Goal: Task Accomplishment & Management: Manage account settings

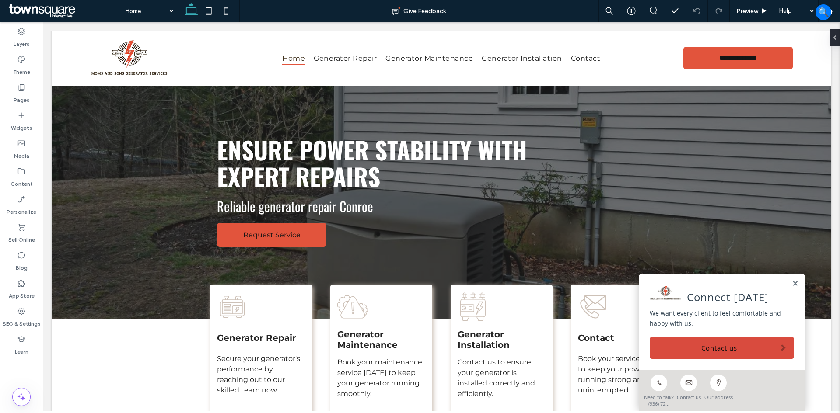
click at [710, 372] on link "Our address" at bounding box center [718, 386] width 30 height 30
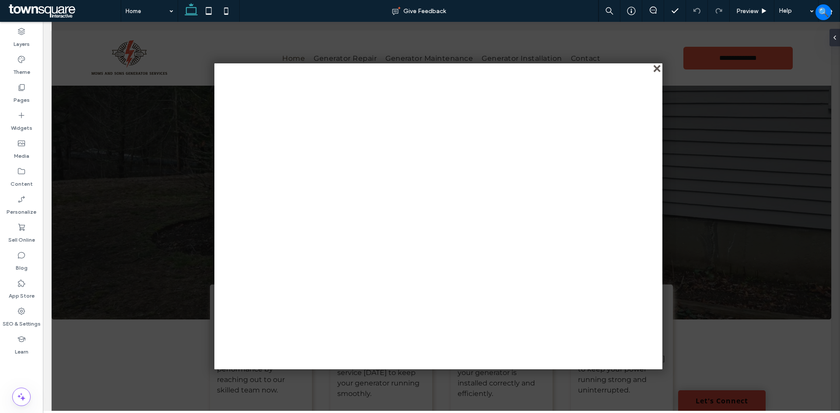
click at [657, 67] on div "close" at bounding box center [657, 69] width 7 height 7
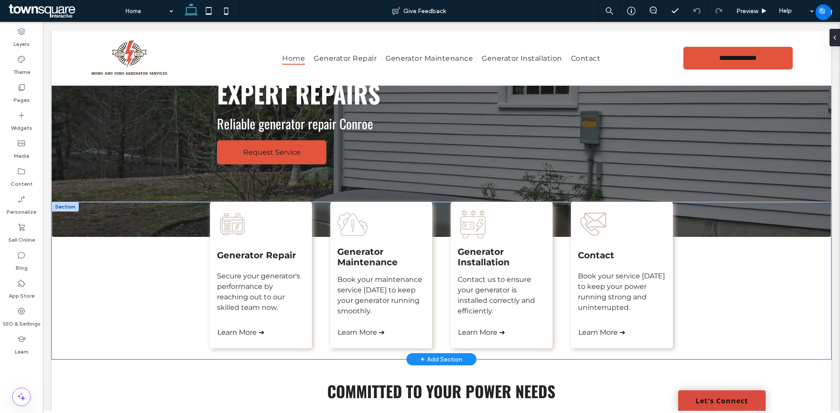
scroll to position [87, 0]
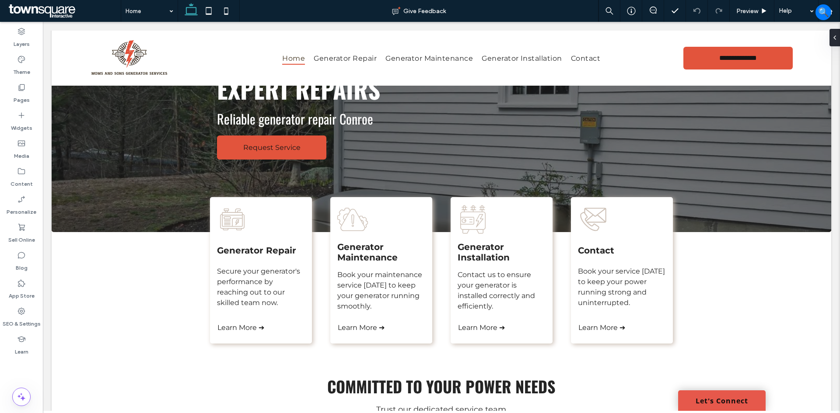
click at [710, 402] on link "Let's Connect" at bounding box center [721, 401] width 87 height 21
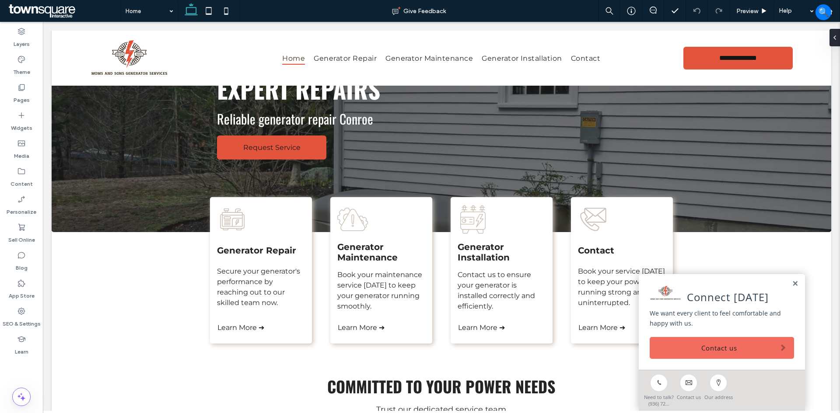
click at [682, 351] on link "Contact us" at bounding box center [722, 348] width 144 height 22
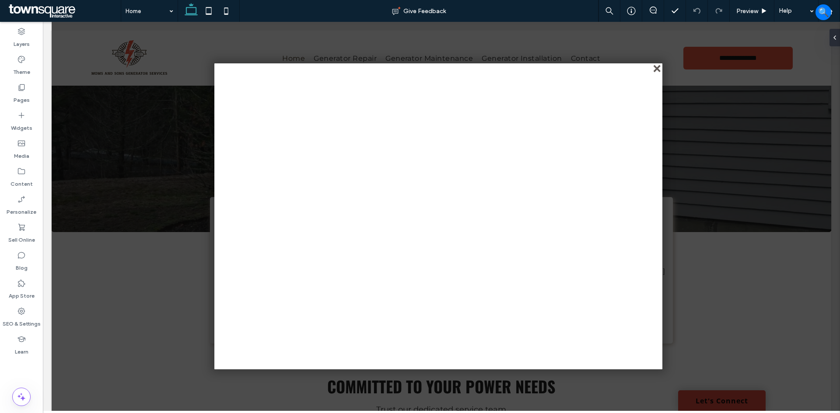
click at [658, 69] on div "close" at bounding box center [657, 69] width 7 height 7
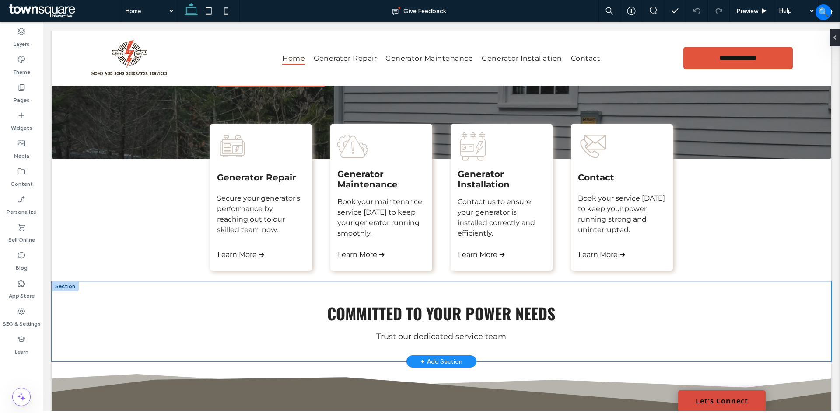
scroll to position [175, 0]
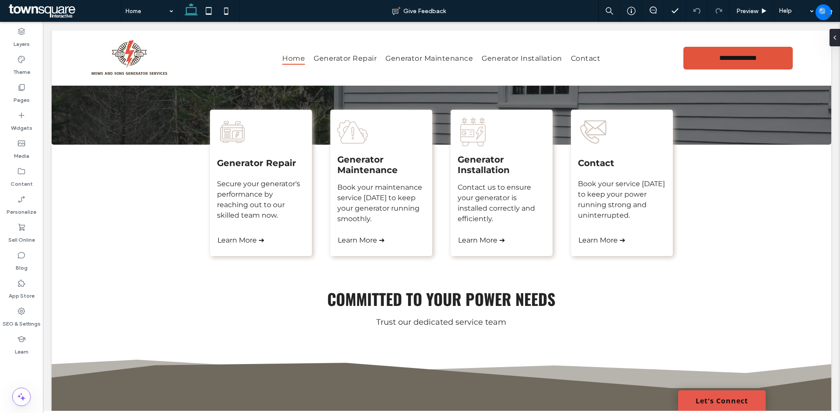
click at [694, 399] on link "Let's Connect" at bounding box center [721, 401] width 87 height 21
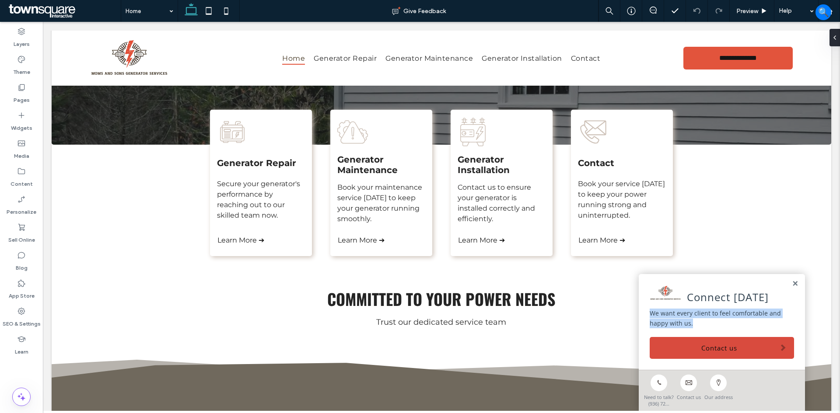
drag, startPoint x: 703, startPoint y: 323, endPoint x: 640, endPoint y: 311, distance: 64.4
click at [639, 313] on div "Connect [DATE] We want every client to feel comfortable and happy with us. Cont…" at bounding box center [722, 322] width 166 height 96
click at [792, 283] on link at bounding box center [795, 283] width 7 height 7
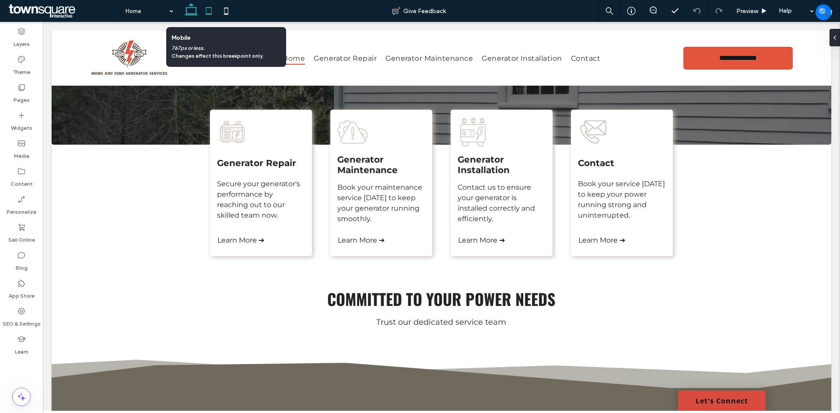
click at [213, 10] on icon at bounding box center [208, 10] width 17 height 17
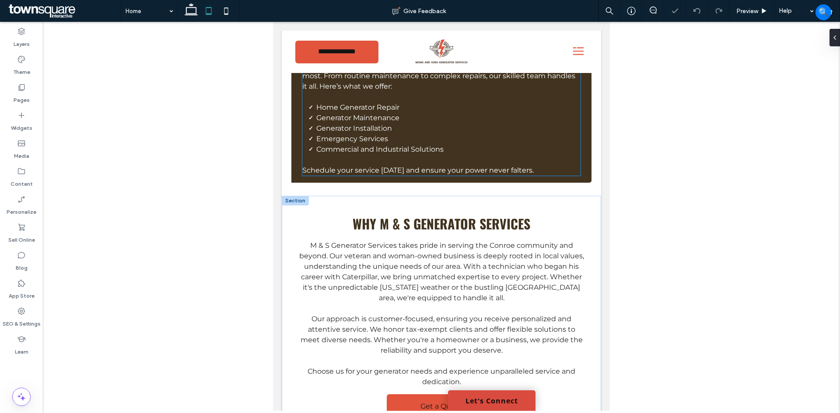
scroll to position [1208, 0]
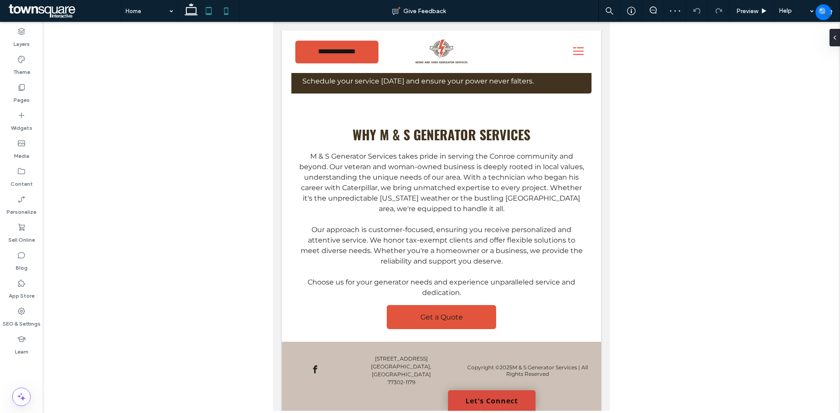
click at [223, 10] on icon at bounding box center [225, 10] width 17 height 17
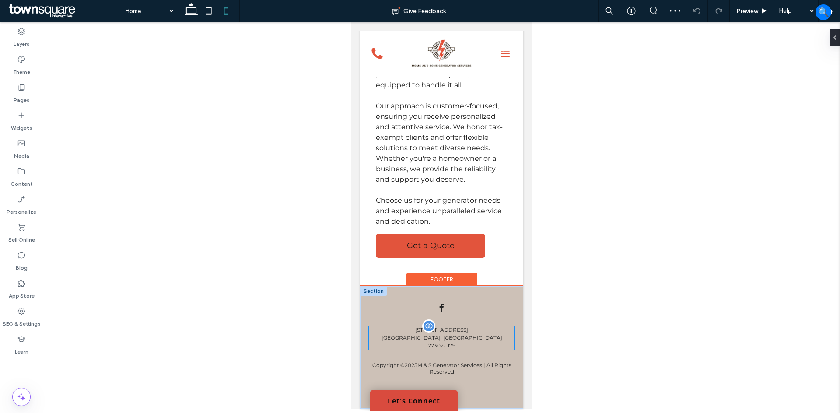
scroll to position [1921, 0]
click at [21, 318] on label "SEO & Settings" at bounding box center [22, 322] width 38 height 12
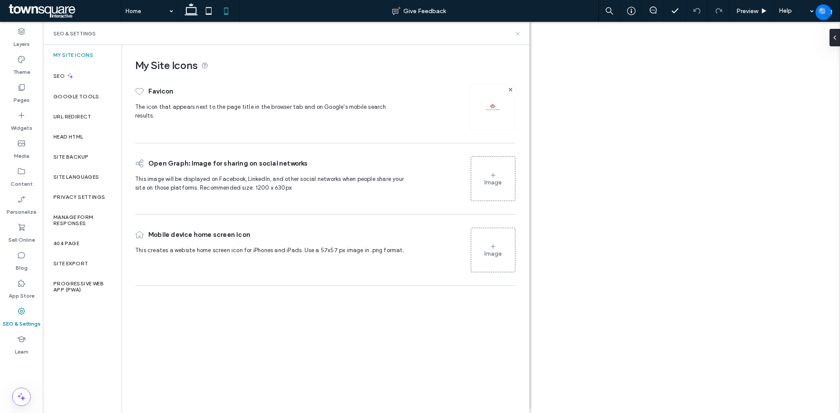
click at [518, 33] on icon at bounding box center [517, 34] width 7 height 7
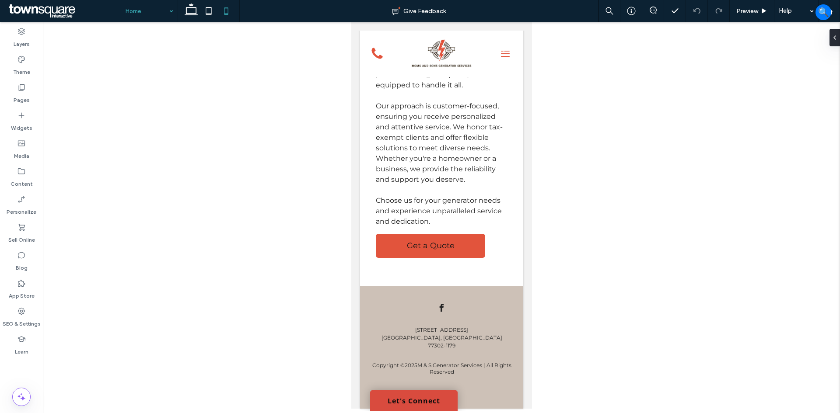
drag, startPoint x: 187, startPoint y: 7, endPoint x: 164, endPoint y: 12, distance: 23.8
click at [187, 6] on icon at bounding box center [190, 10] width 17 height 17
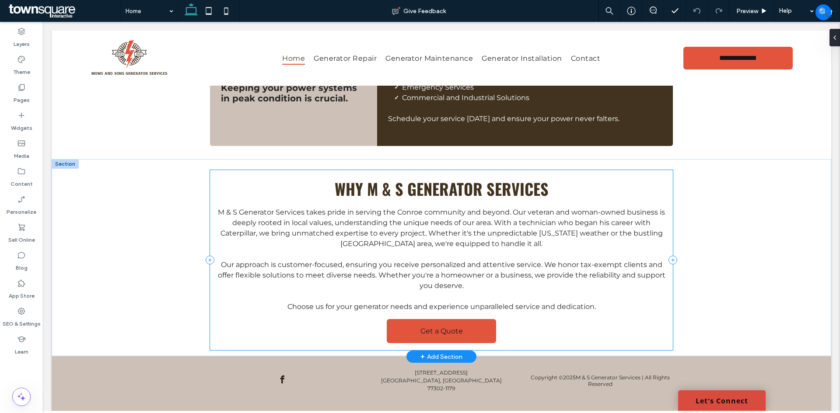
scroll to position [993, 0]
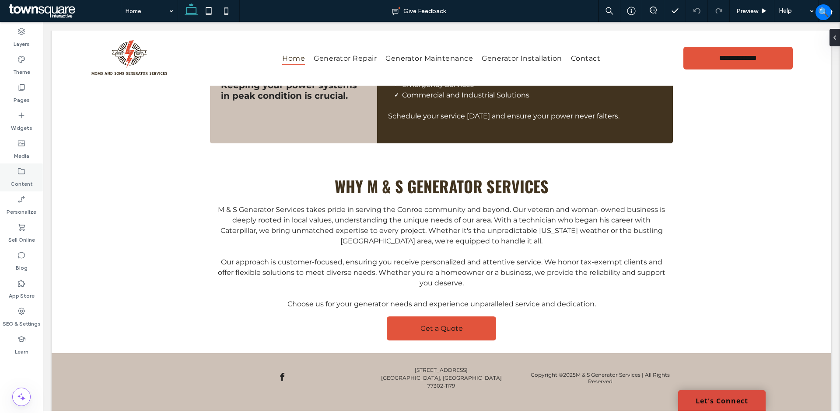
drag, startPoint x: 21, startPoint y: 174, endPoint x: 2, endPoint y: 171, distance: 18.6
click at [21, 174] on use at bounding box center [21, 171] width 7 height 6
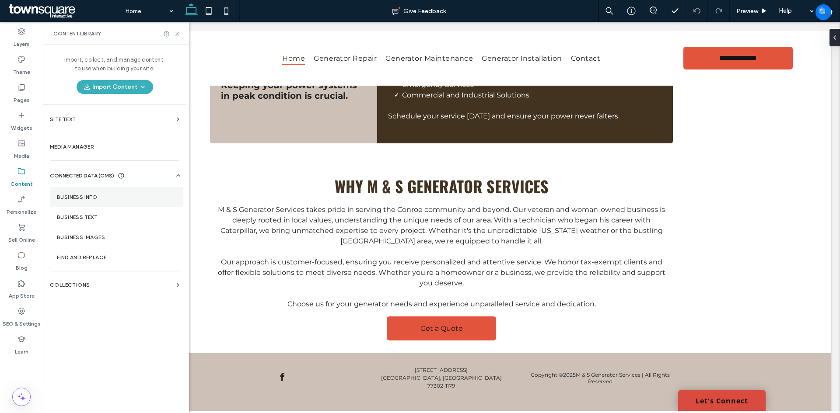
click at [112, 197] on label "Business Info" at bounding box center [116, 197] width 119 height 6
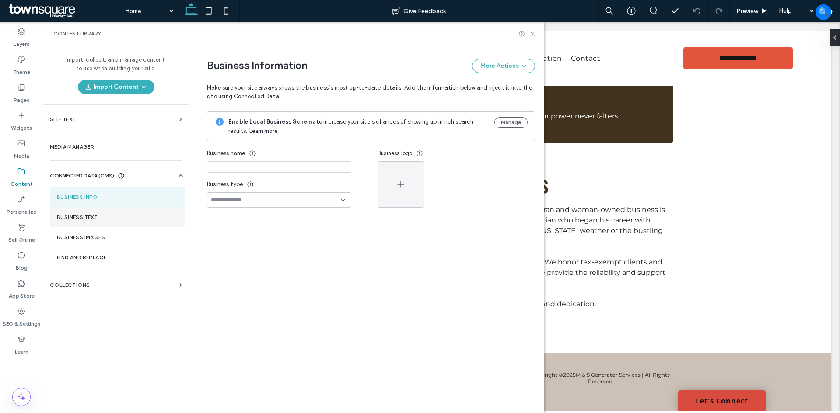
type input "**********"
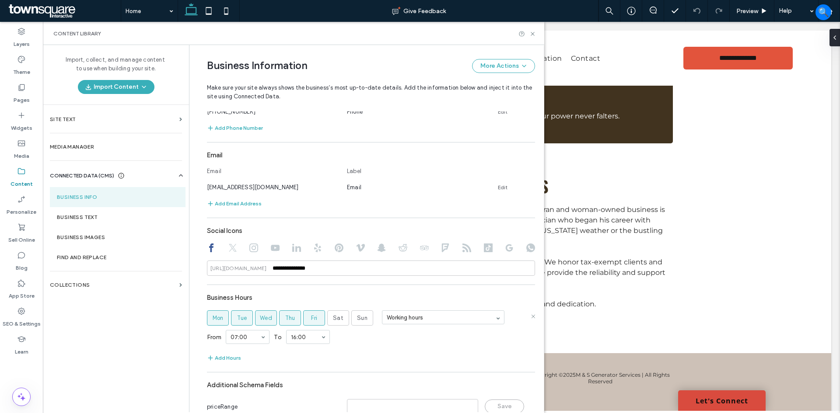
scroll to position [292, 0]
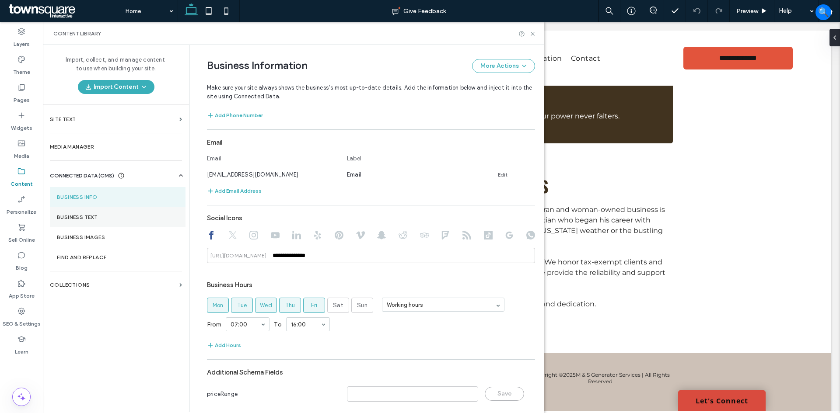
click at [85, 218] on label "Business Text" at bounding box center [118, 217] width 122 height 6
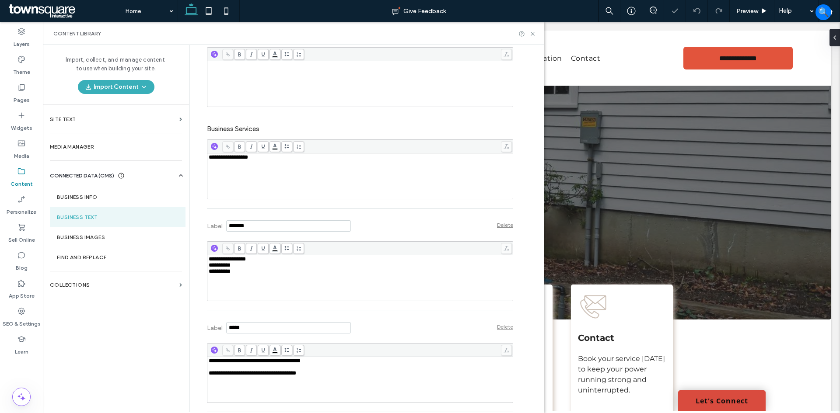
scroll to position [0, 0]
click at [108, 195] on label "Business Info" at bounding box center [118, 197] width 122 height 6
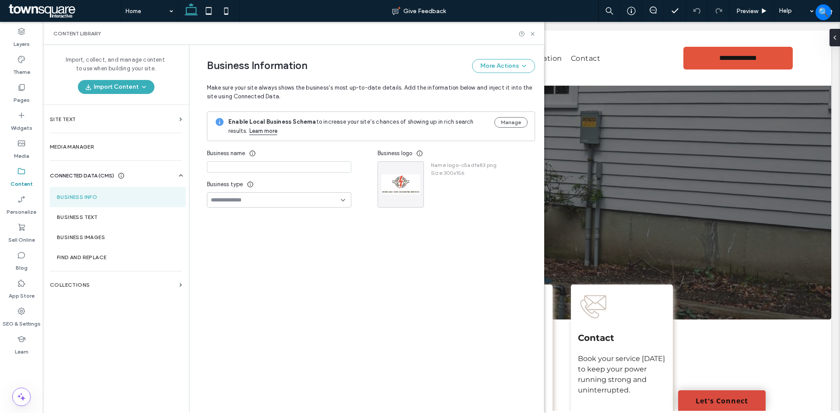
type input "**********"
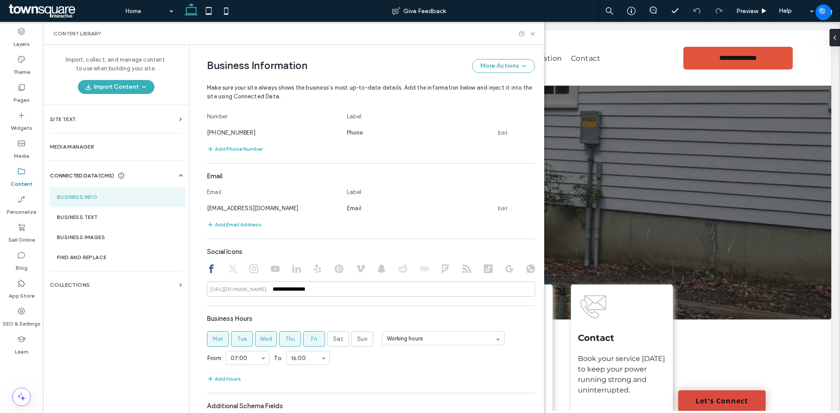
scroll to position [262, 0]
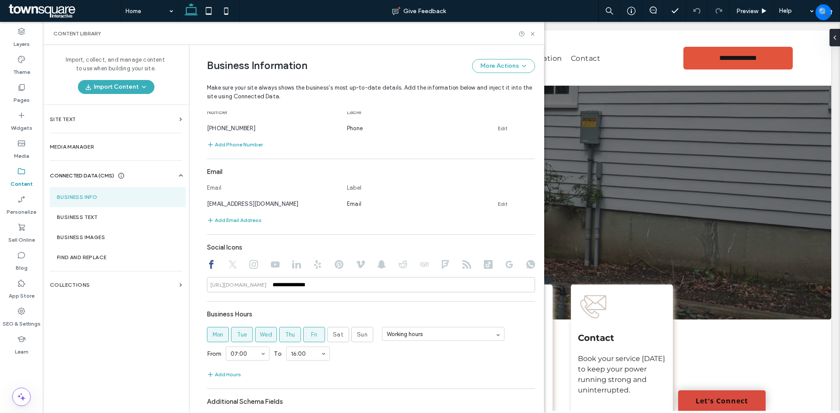
click at [94, 191] on section "Business Info" at bounding box center [118, 197] width 136 height 20
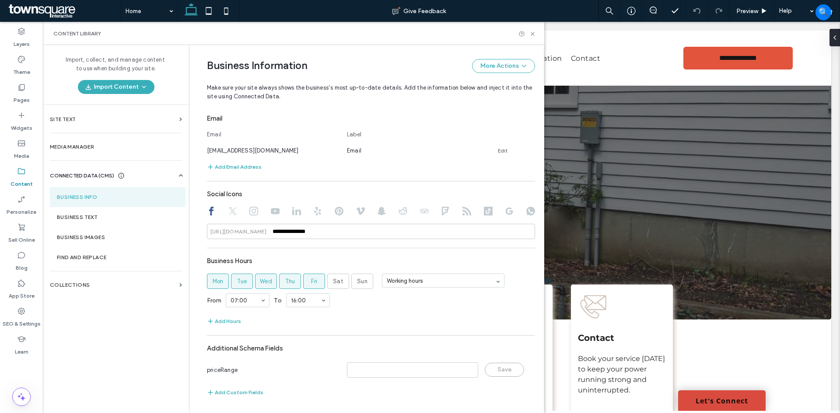
scroll to position [317, 0]
click at [77, 207] on section "Business Text" at bounding box center [118, 217] width 136 height 20
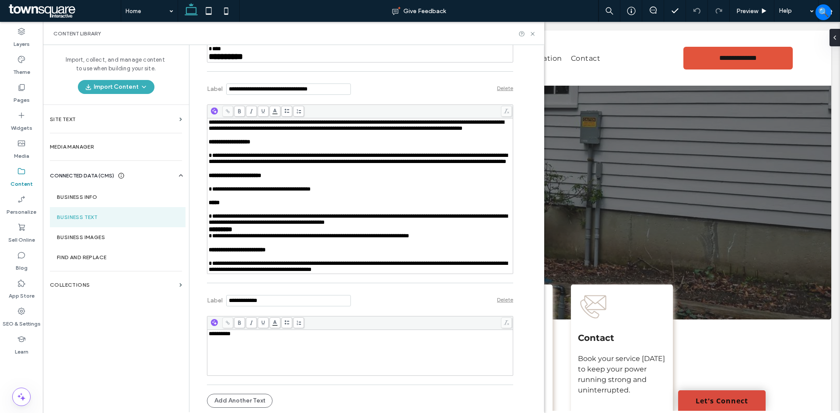
scroll to position [854, 0]
click at [254, 339] on div "**********" at bounding box center [360, 353] width 303 height 44
click at [136, 330] on div "Import, collect, and manage content to use when building your site. Import Cont…" at bounding box center [116, 228] width 146 height 367
drag, startPoint x: 531, startPoint y: 34, endPoint x: 485, endPoint y: 21, distance: 48.2
click at [531, 34] on icon at bounding box center [532, 34] width 7 height 7
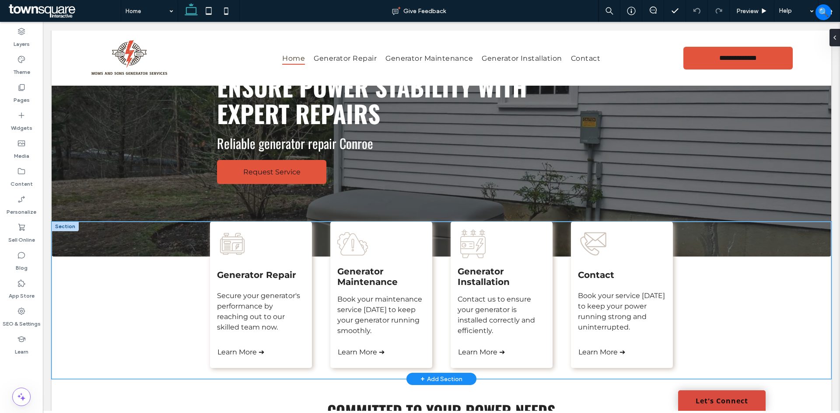
scroll to position [87, 0]
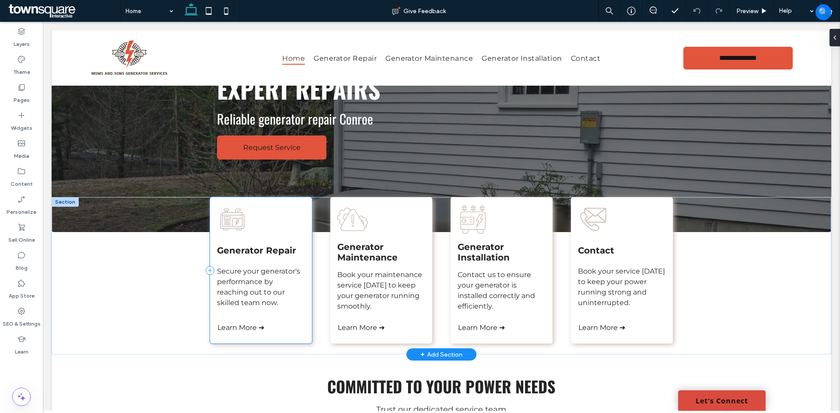
click at [305, 343] on div "Generator Repair Secure your generator's performance by reaching out to our ski…" at bounding box center [261, 270] width 102 height 147
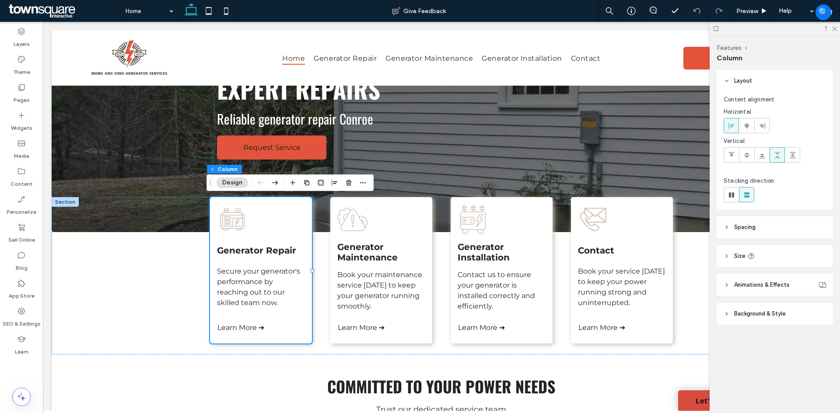
click at [766, 308] on header "Background & Style" at bounding box center [775, 314] width 116 height 22
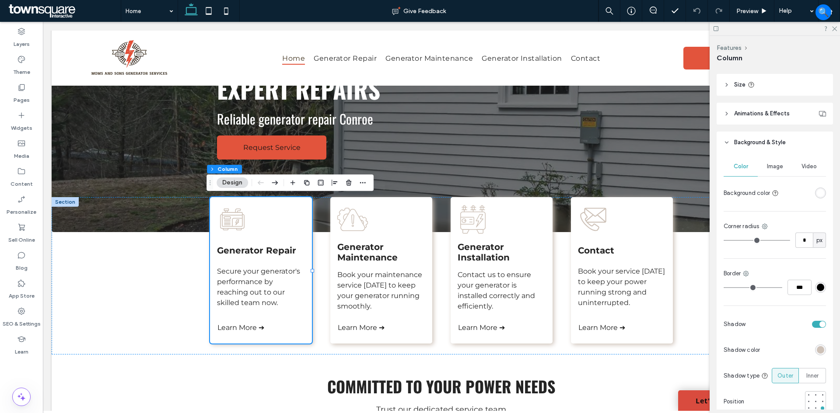
scroll to position [175, 0]
click at [817, 347] on div "rgba(205, 193, 183, 1)" at bounding box center [820, 346] width 7 height 7
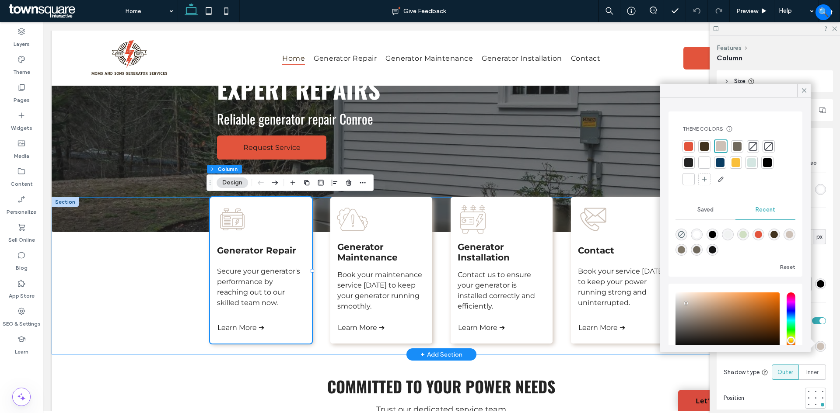
click at [105, 284] on div "Generator Repair Secure your generator's performance by reaching out to our ski…" at bounding box center [442, 275] width 780 height 157
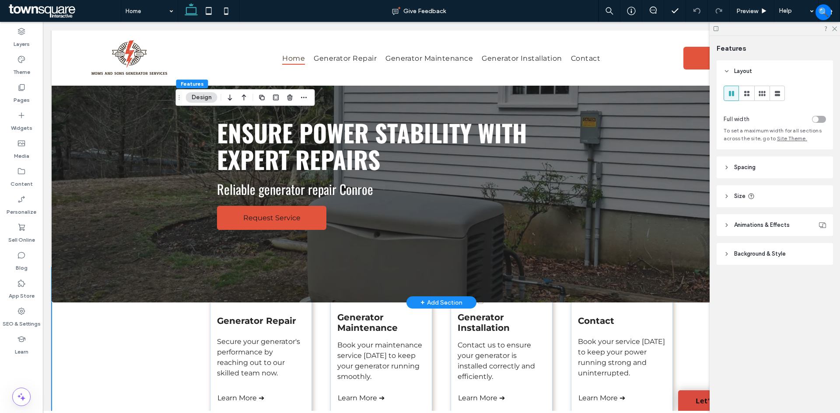
scroll to position [0, 0]
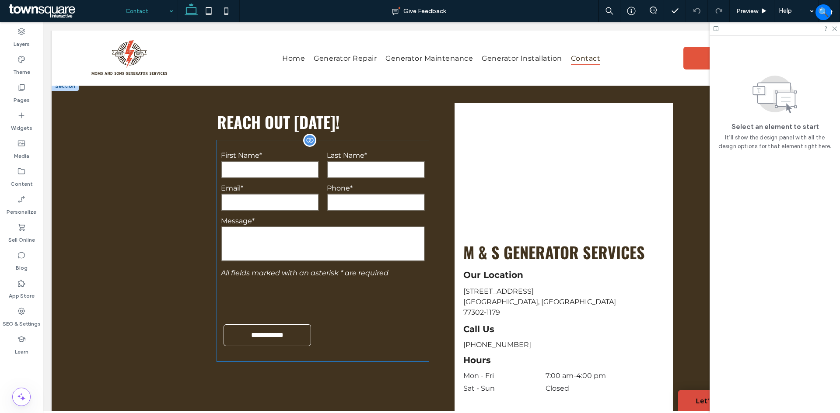
scroll to position [350, 0]
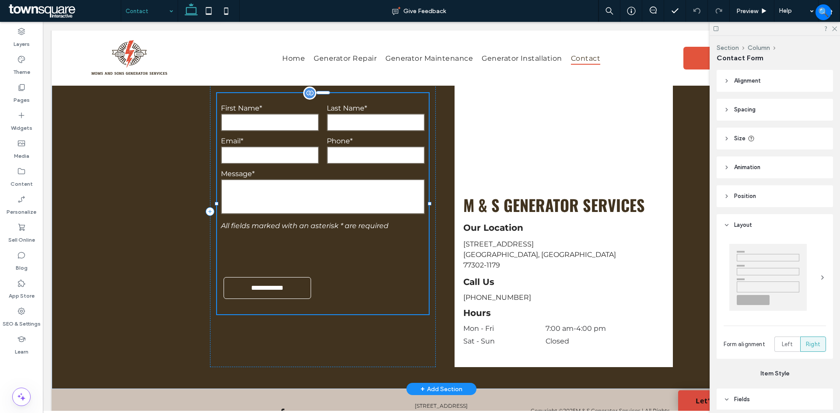
type input "*"
type input "***"
type input "*"
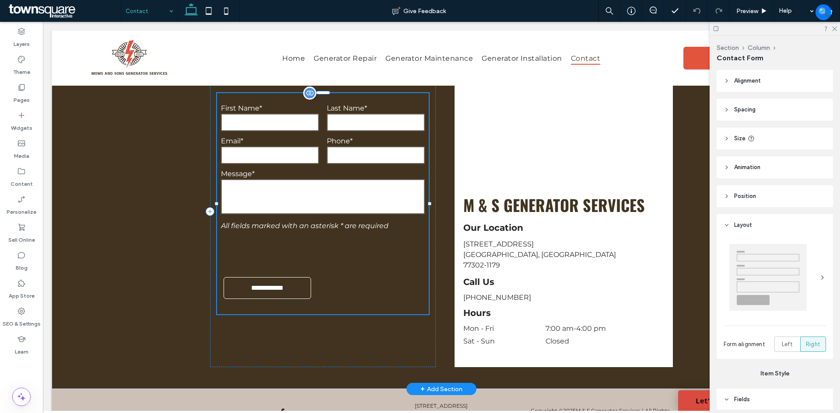
type input "***"
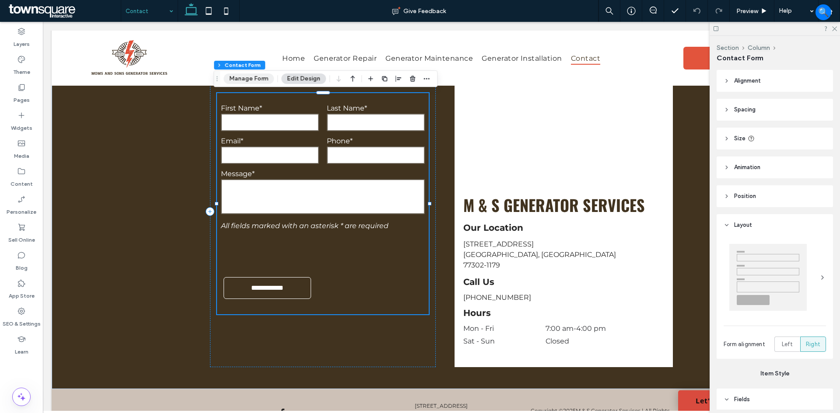
click at [240, 78] on button "Manage Form" at bounding box center [249, 78] width 50 height 10
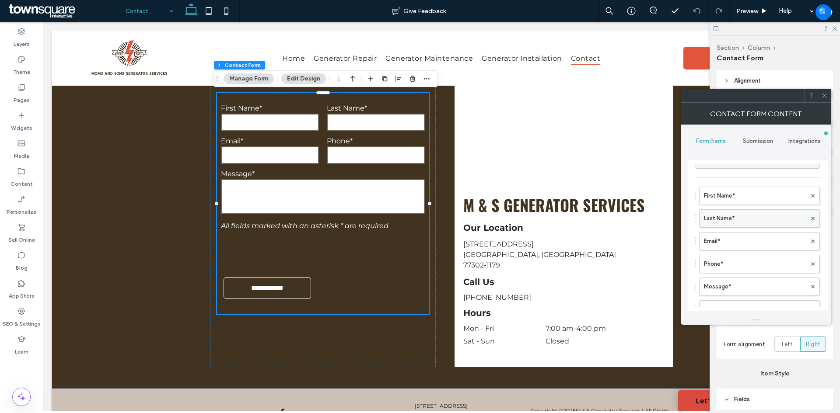
scroll to position [44, 0]
click at [762, 143] on span "Submission" at bounding box center [758, 141] width 30 height 7
click at [745, 206] on label "Actions after submission" at bounding box center [758, 208] width 117 height 17
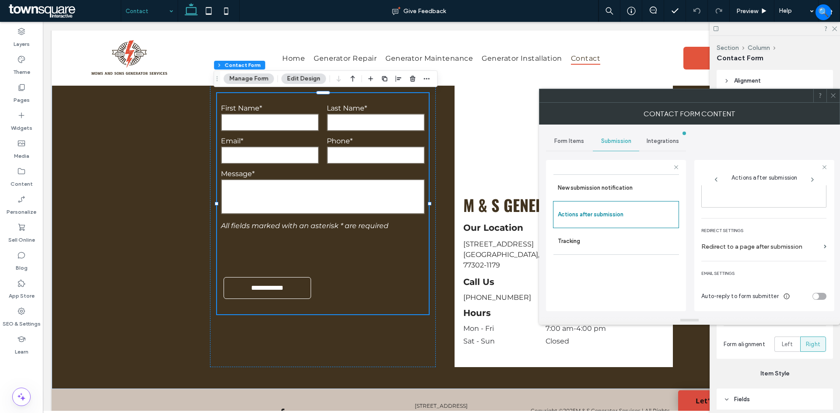
scroll to position [151, 0]
click at [830, 93] on icon at bounding box center [833, 95] width 7 height 7
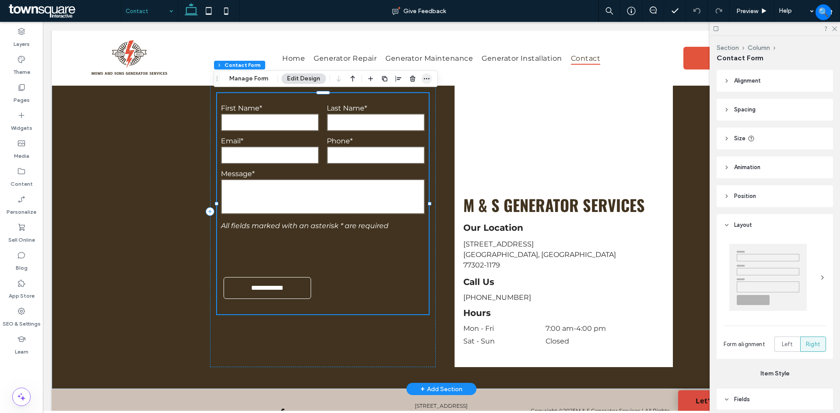
click at [429, 76] on icon "button" at bounding box center [426, 78] width 7 height 7
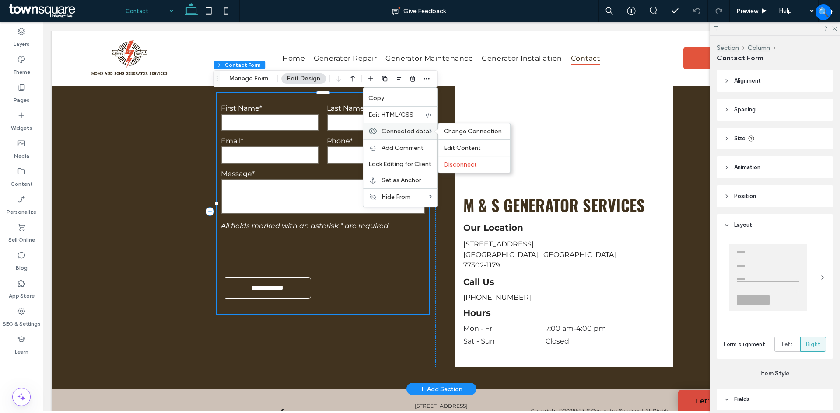
click at [409, 131] on span "Connected data" at bounding box center [405, 131] width 48 height 7
click at [464, 145] on span "Edit Content" at bounding box center [462, 147] width 37 height 7
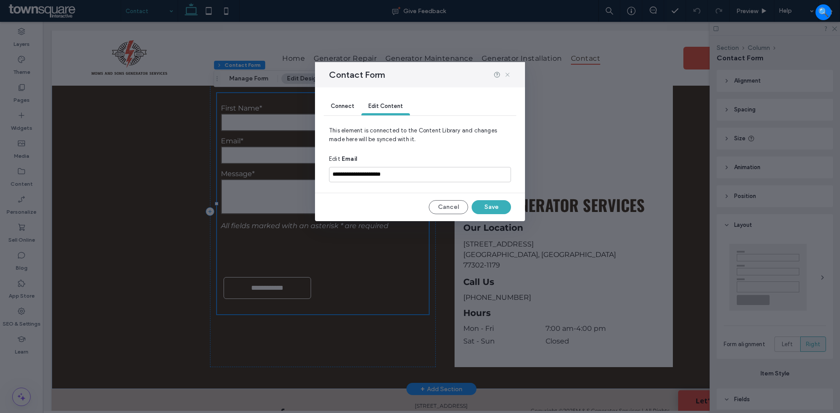
click at [507, 75] on use at bounding box center [507, 75] width 4 height 4
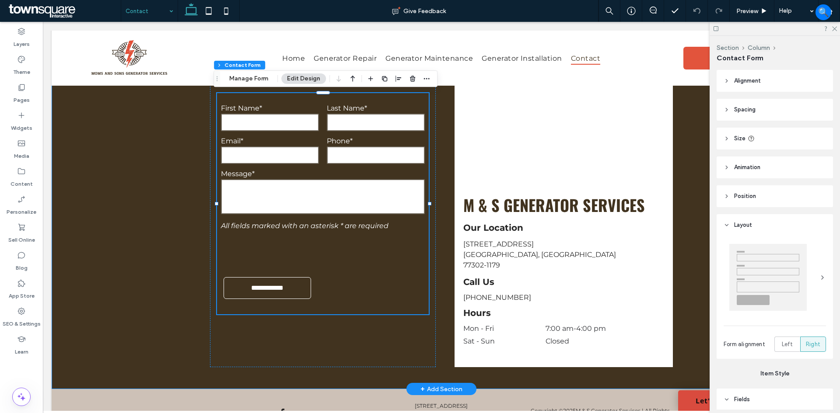
click at [150, 254] on div "**********" at bounding box center [442, 211] width 780 height 355
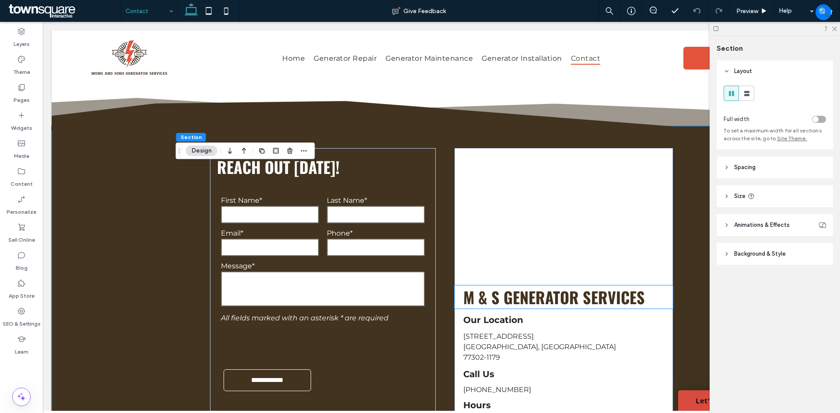
scroll to position [262, 0]
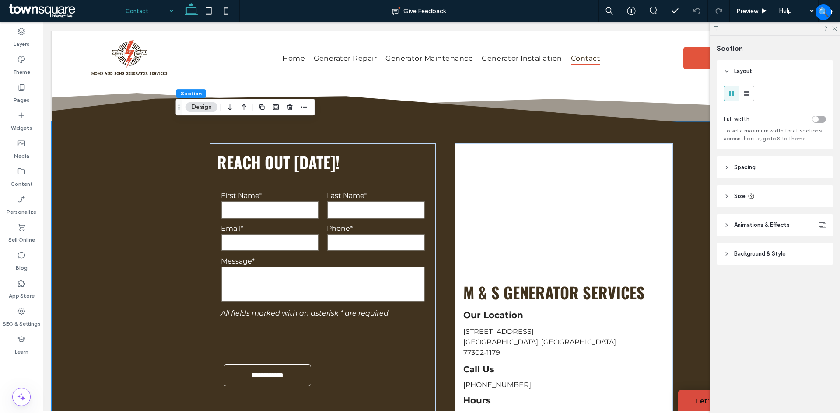
click at [166, 233] on div "**********" at bounding box center [442, 299] width 780 height 355
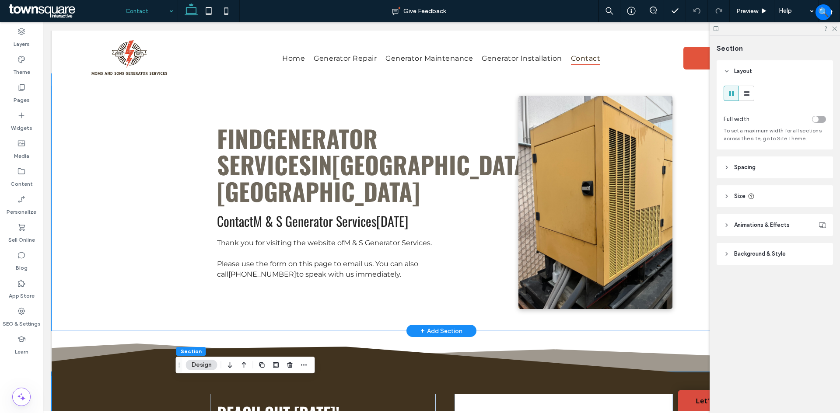
scroll to position [0, 0]
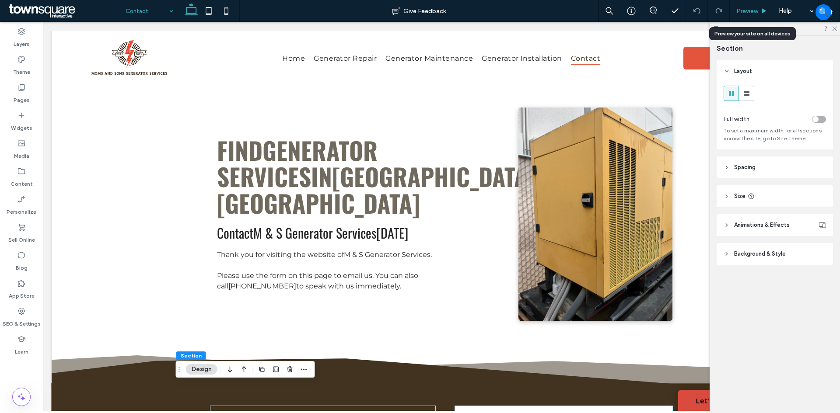
click at [752, 11] on span "Preview" at bounding box center [747, 10] width 22 height 7
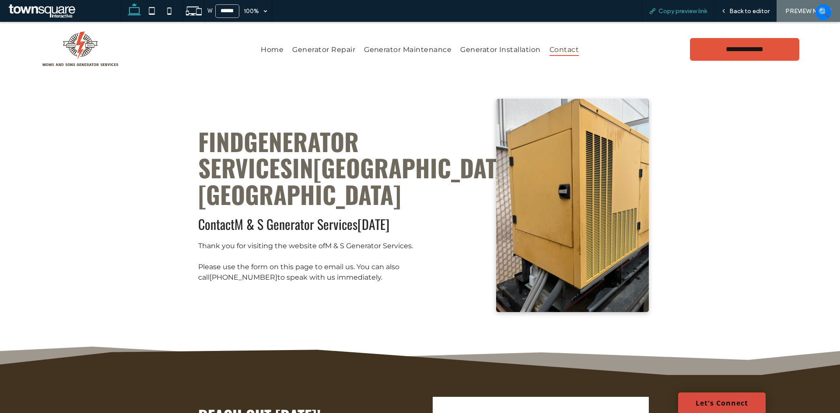
click at [672, 12] on span "Copy preview link" at bounding box center [682, 10] width 49 height 7
click at [267, 49] on span "Home" at bounding box center [272, 49] width 23 height 13
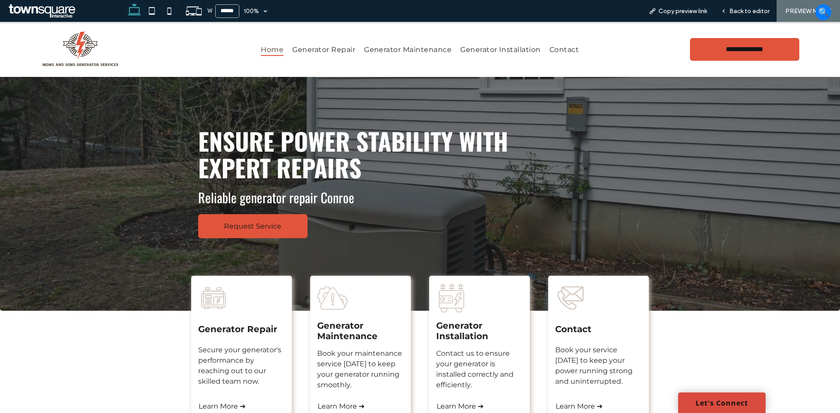
click at [822, 14] on button "🔍" at bounding box center [823, 12] width 16 height 16
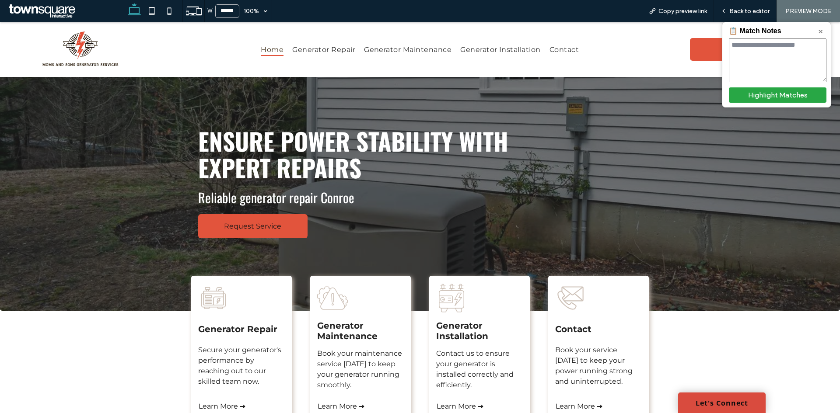
click at [798, 50] on textarea at bounding box center [778, 60] width 98 height 44
paste textarea "**********"
click at [773, 96] on button "Highlight Matches" at bounding box center [778, 94] width 98 height 15
click at [756, 95] on button "Highlight Matches" at bounding box center [778, 94] width 98 height 15
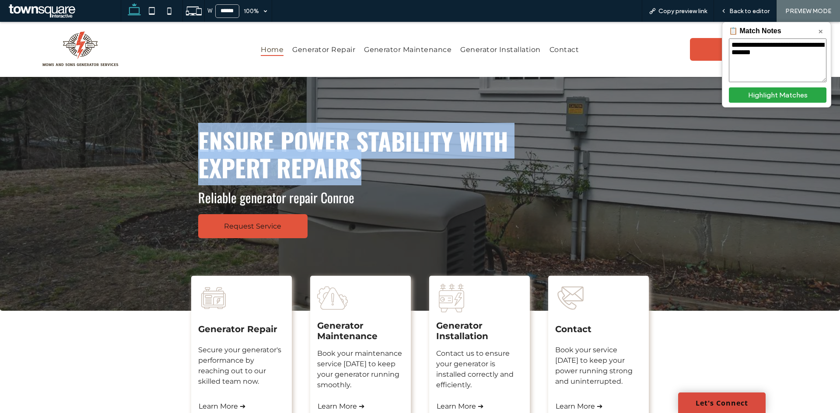
drag, startPoint x: 360, startPoint y: 169, endPoint x: 197, endPoint y: 142, distance: 165.4
click at [198, 142] on h1 "Ensure Power Stability with Expert Repairs" at bounding box center [354, 154] width 313 height 53
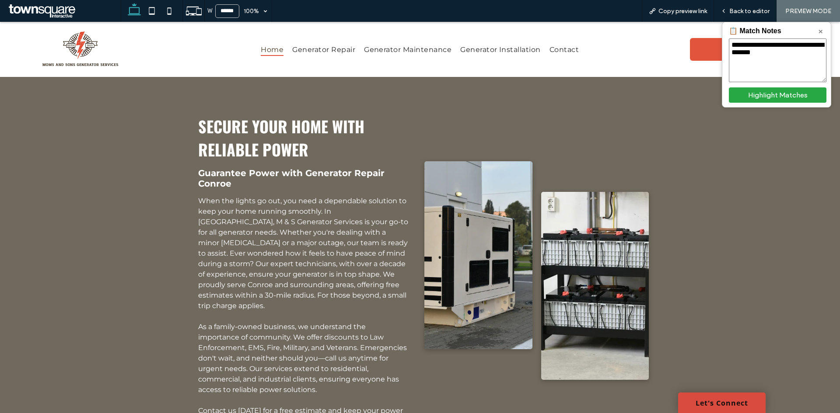
scroll to position [481, 0]
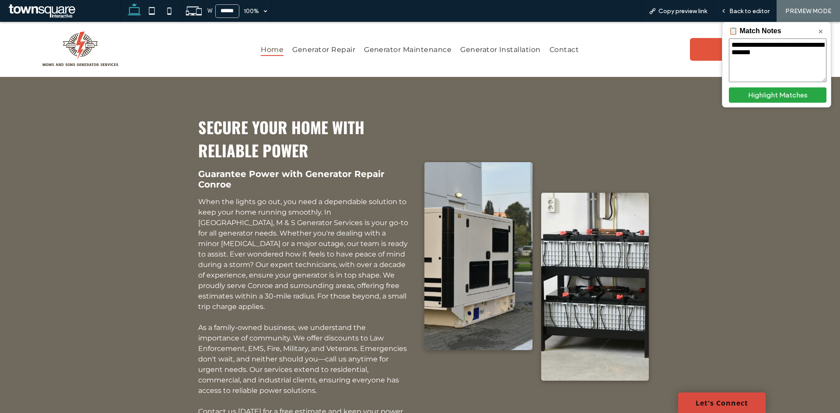
click at [760, 64] on textarea "**********" at bounding box center [778, 60] width 98 height 44
paste textarea "**********"
type textarea "**********"
drag, startPoint x: 774, startPoint y: 93, endPoint x: 491, endPoint y: 97, distance: 283.1
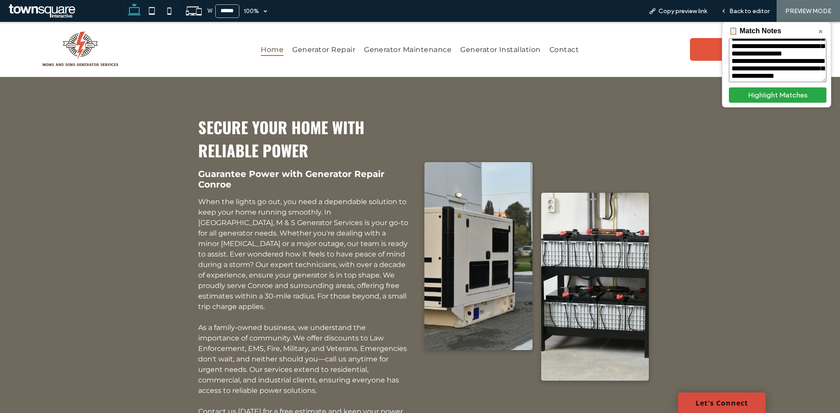
click at [774, 93] on button "Highlight Matches" at bounding box center [778, 94] width 98 height 15
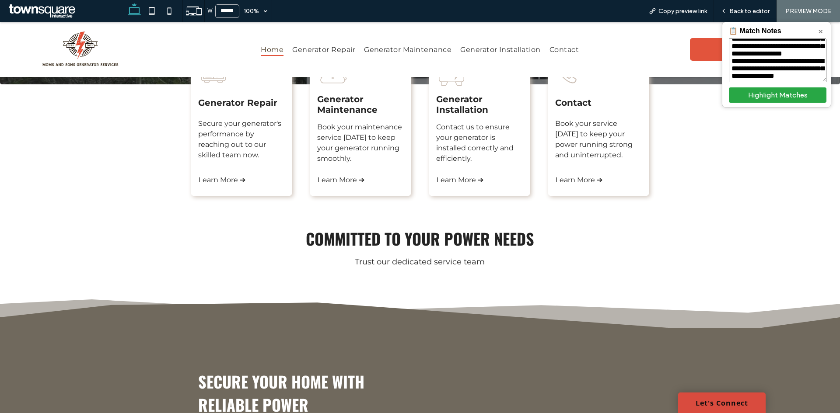
scroll to position [0, 0]
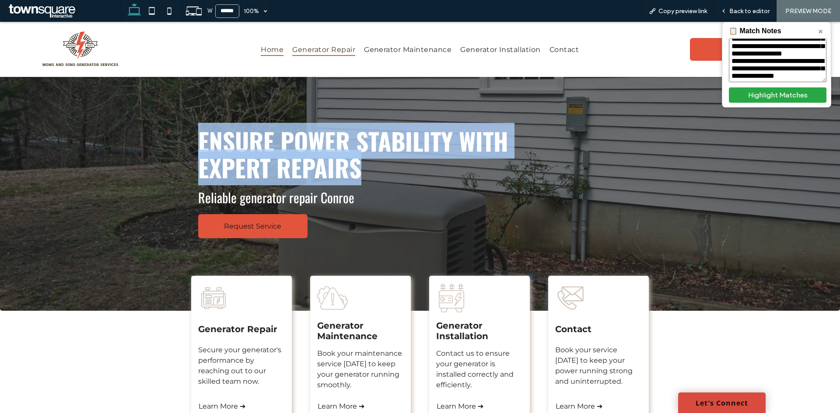
click at [322, 50] on span "Generator Repair" at bounding box center [323, 49] width 63 height 13
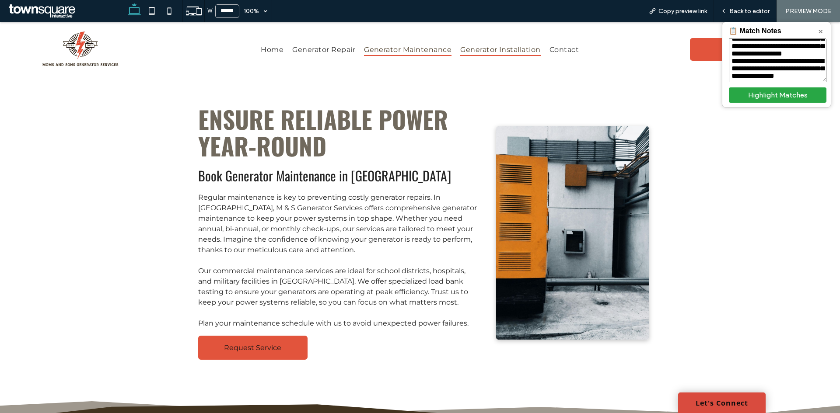
click at [487, 54] on span "Generator Installation" at bounding box center [500, 49] width 80 height 13
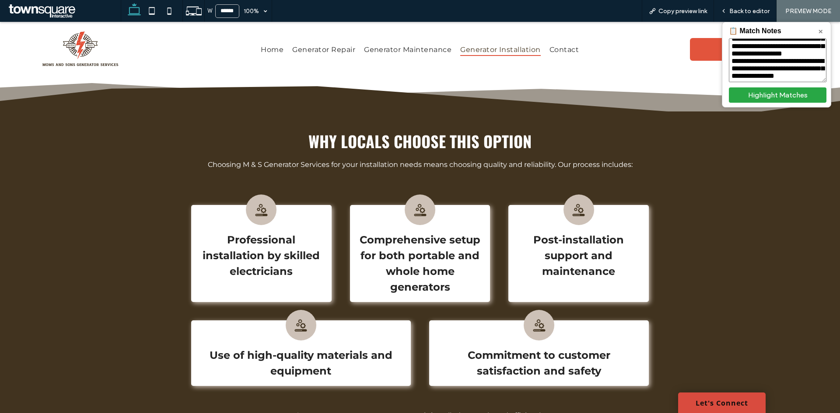
scroll to position [306, 0]
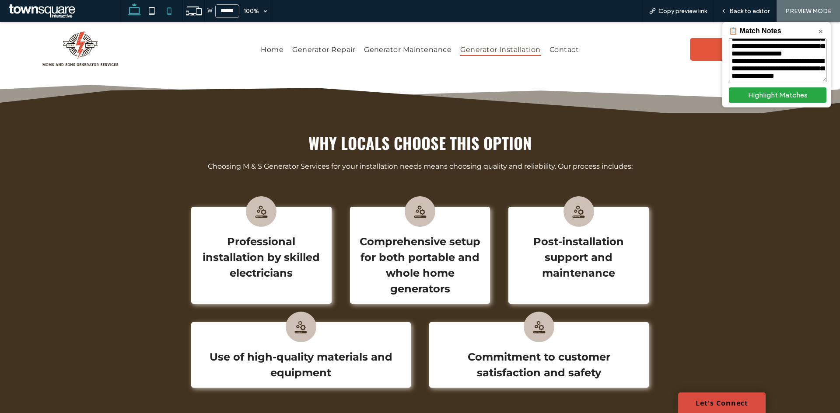
click at [173, 8] on icon at bounding box center [169, 10] width 17 height 17
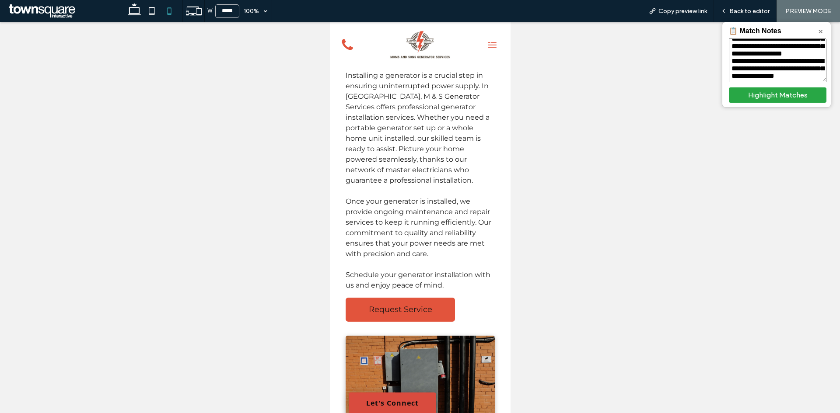
scroll to position [0, 0]
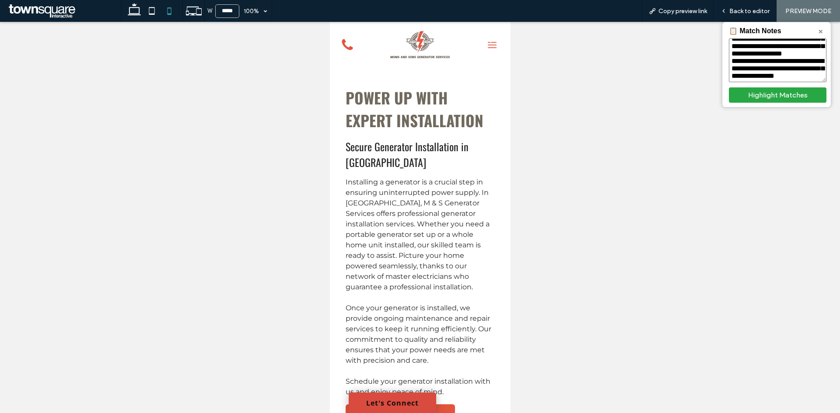
click at [485, 44] on icon at bounding box center [491, 45] width 15 height 15
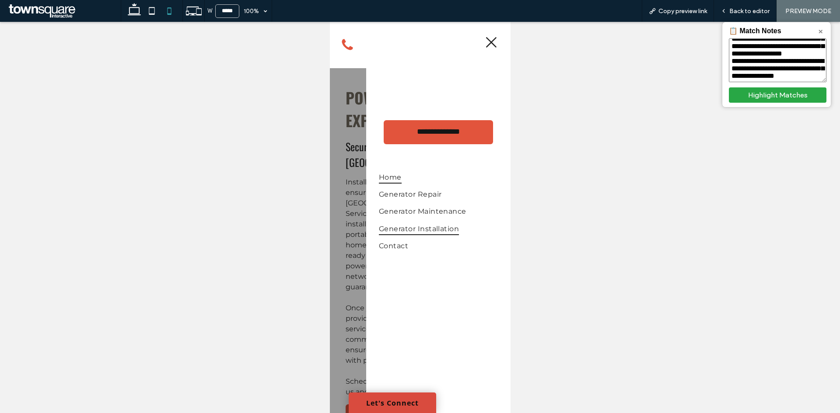
click at [396, 174] on span "Home" at bounding box center [389, 177] width 23 height 13
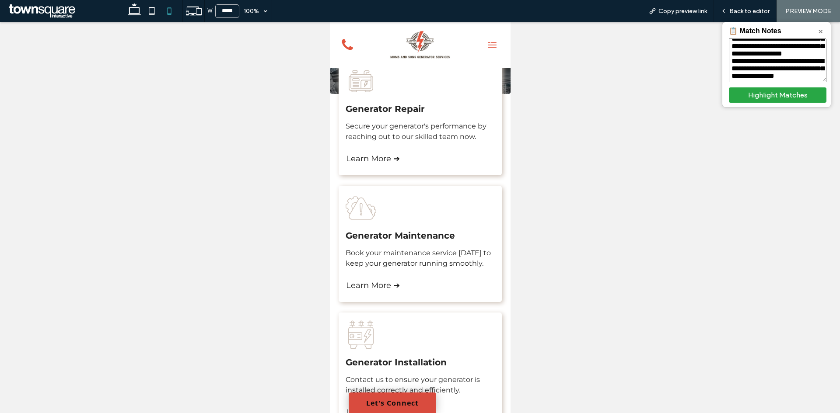
scroll to position [175, 0]
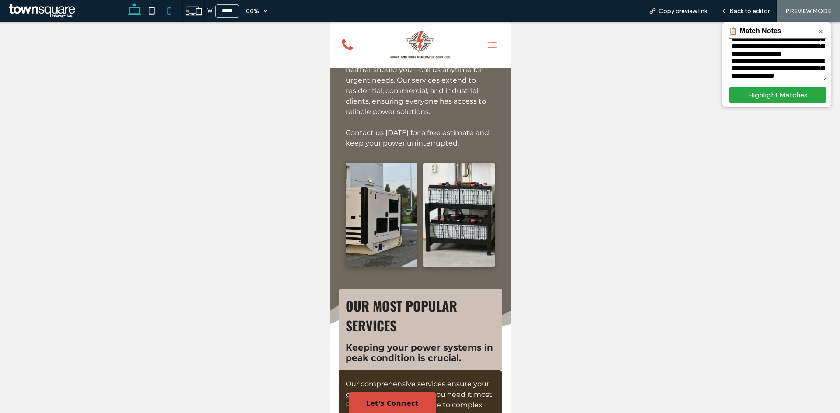
click at [134, 6] on use at bounding box center [134, 9] width 13 height 12
type input "******"
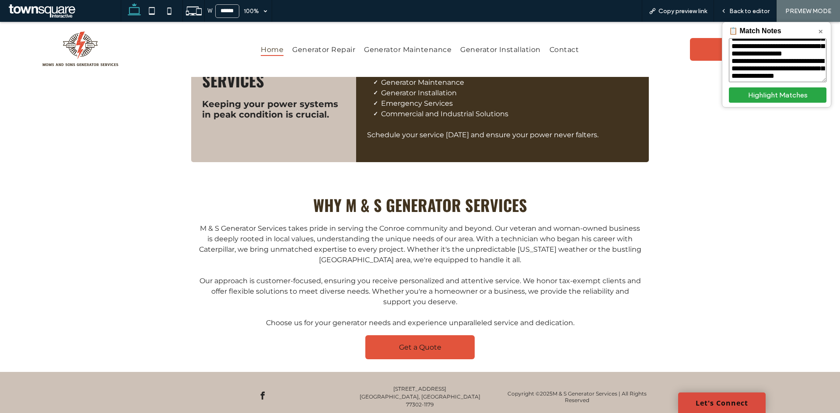
scroll to position [980, 0]
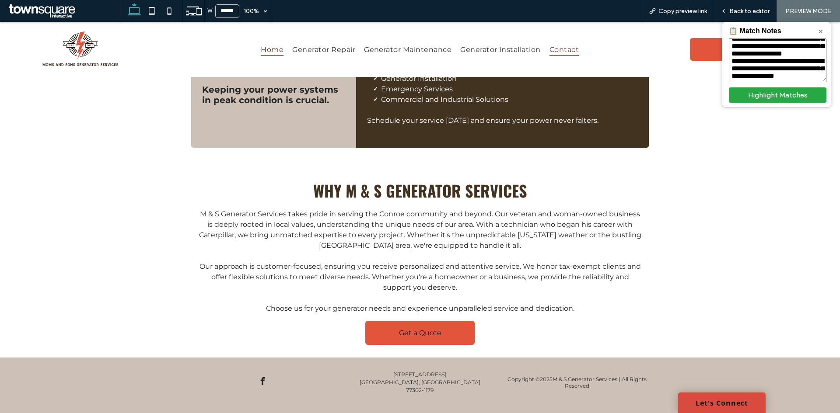
click at [565, 54] on span "Contact" at bounding box center [563, 49] width 29 height 13
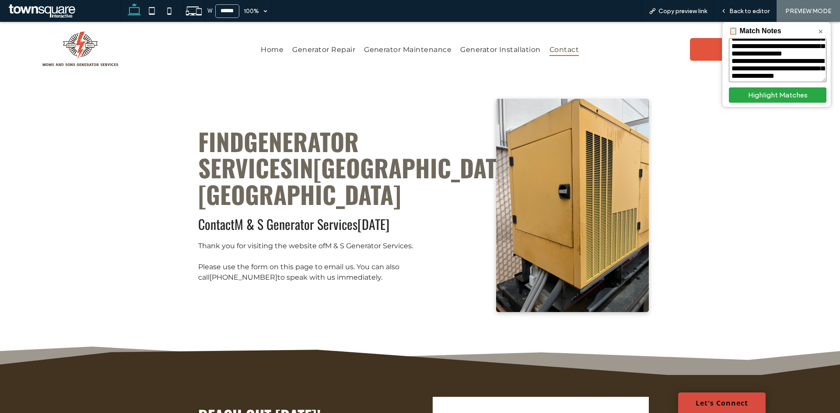
scroll to position [350, 0]
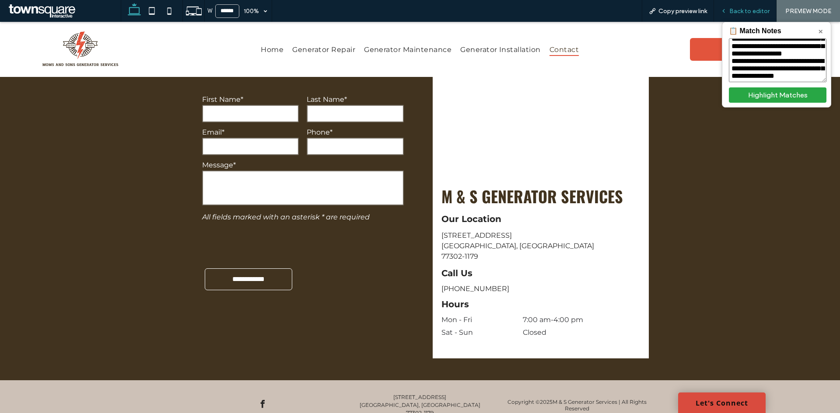
click at [742, 13] on span "Back to editor" at bounding box center [749, 10] width 40 height 7
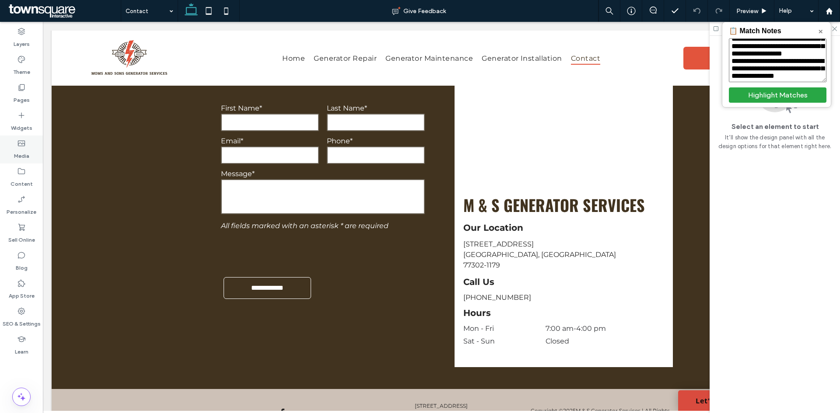
click at [25, 148] on label "Media" at bounding box center [21, 154] width 15 height 12
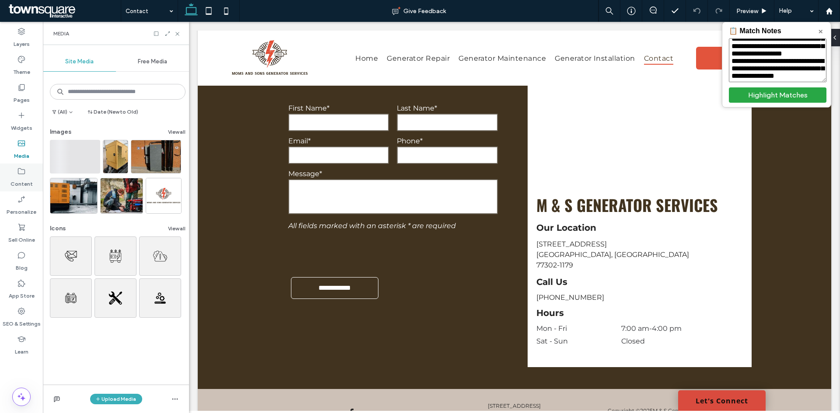
click at [25, 178] on label "Content" at bounding box center [21, 182] width 22 height 12
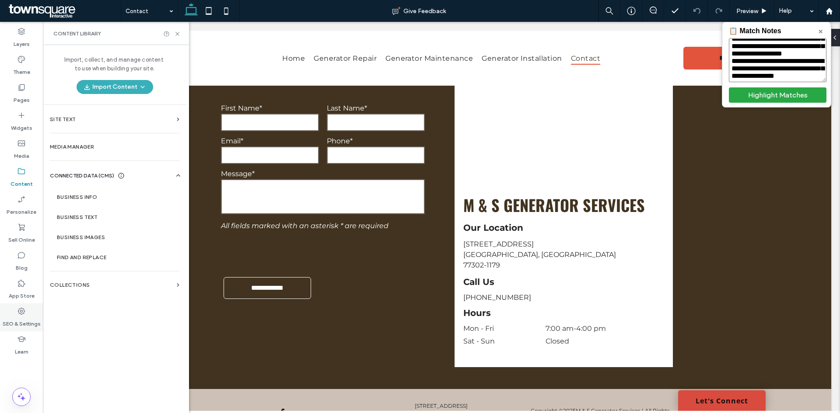
click at [24, 311] on use at bounding box center [21, 311] width 7 height 7
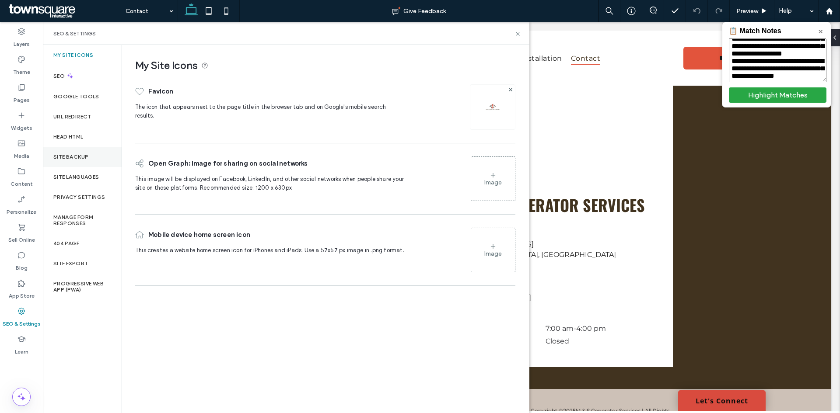
click at [88, 161] on div "Site Backup" at bounding box center [82, 157] width 79 height 20
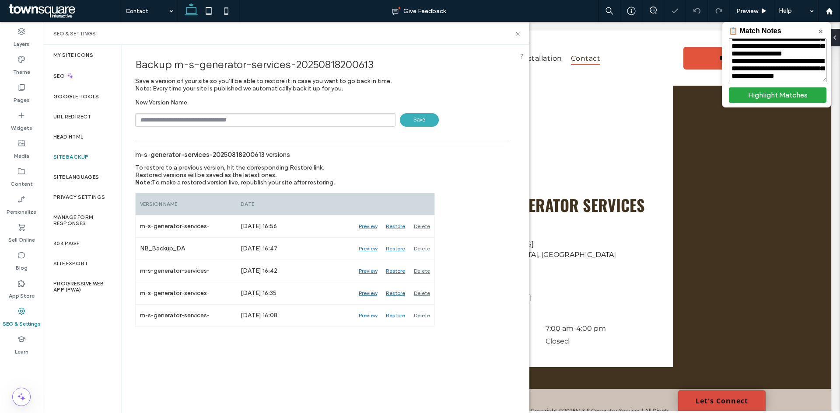
click at [271, 120] on input "text" at bounding box center [265, 120] width 260 height 14
type input "**********"
click at [435, 122] on span "Save" at bounding box center [419, 120] width 39 height 14
click at [517, 36] on icon at bounding box center [517, 34] width 7 height 7
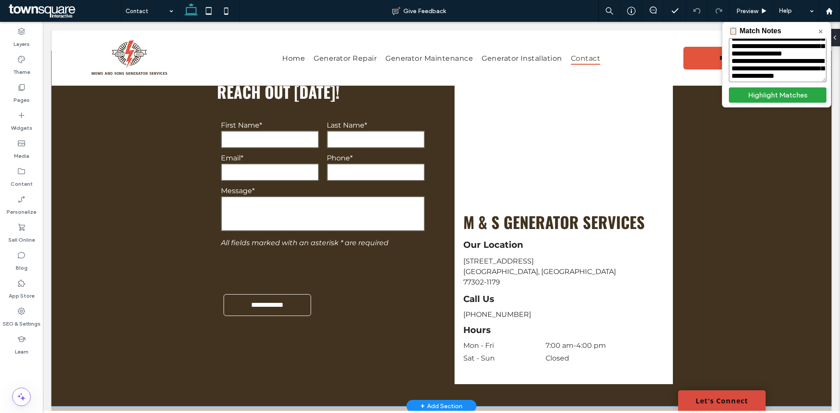
scroll to position [306, 0]
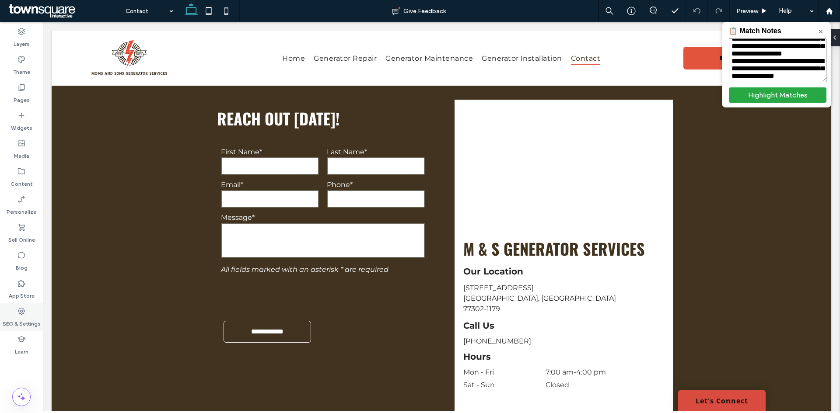
click at [20, 311] on icon at bounding box center [21, 311] width 9 height 9
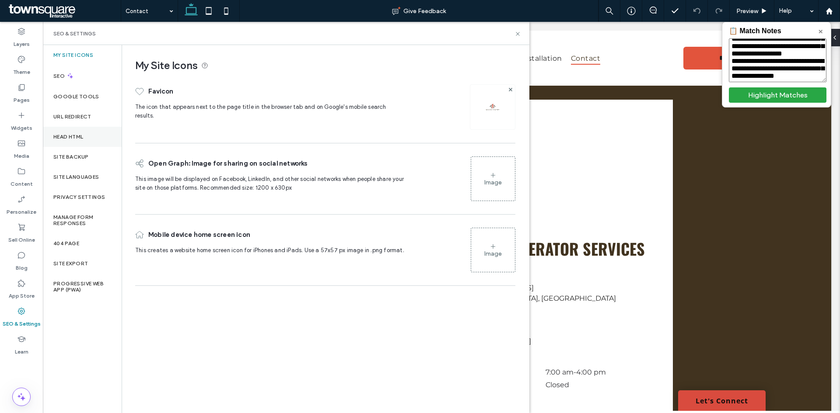
click at [83, 140] on label "Head HTML" at bounding box center [68, 137] width 30 height 6
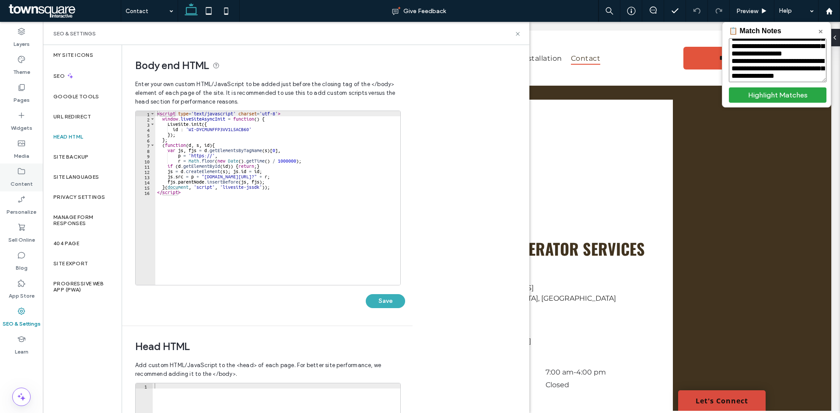
click at [24, 171] on icon at bounding box center [21, 171] width 9 height 9
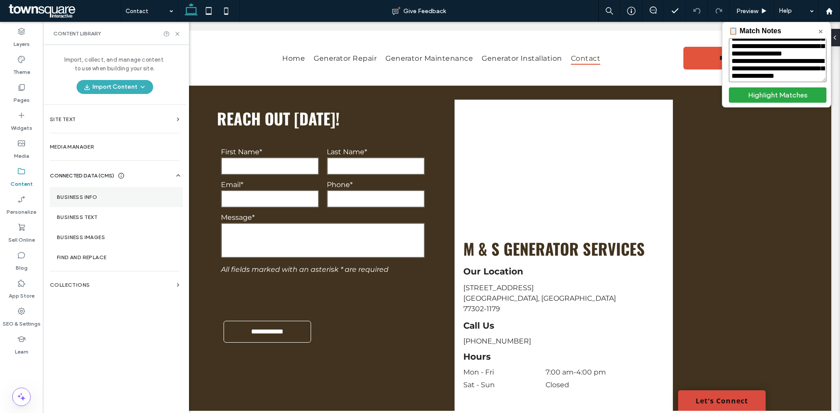
click at [90, 203] on section "Business Info" at bounding box center [116, 197] width 133 height 20
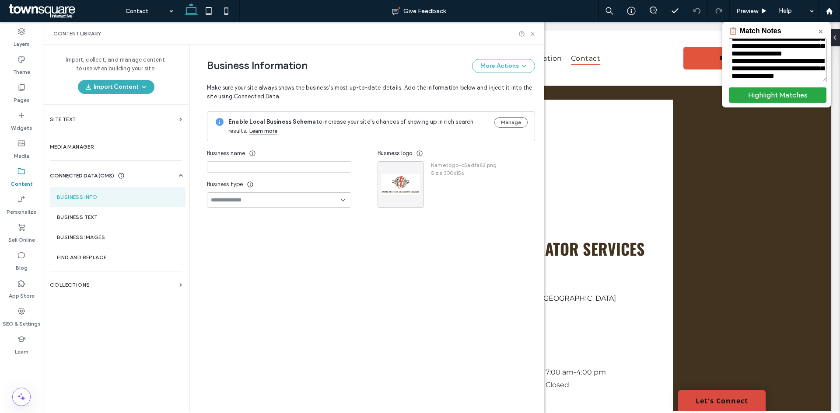
type input "**********"
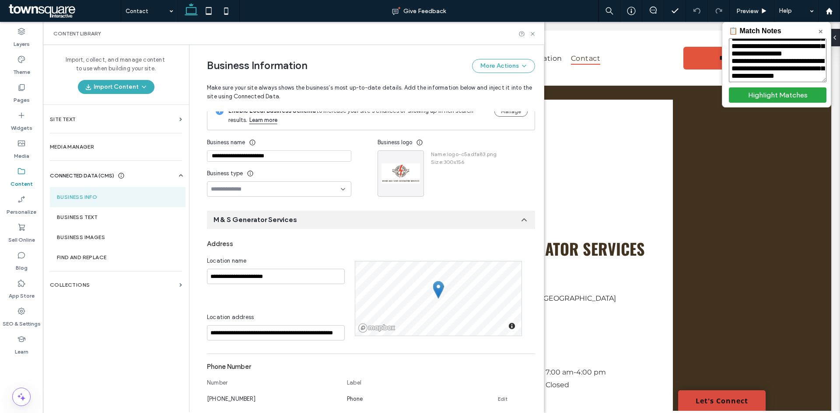
scroll to position [0, 0]
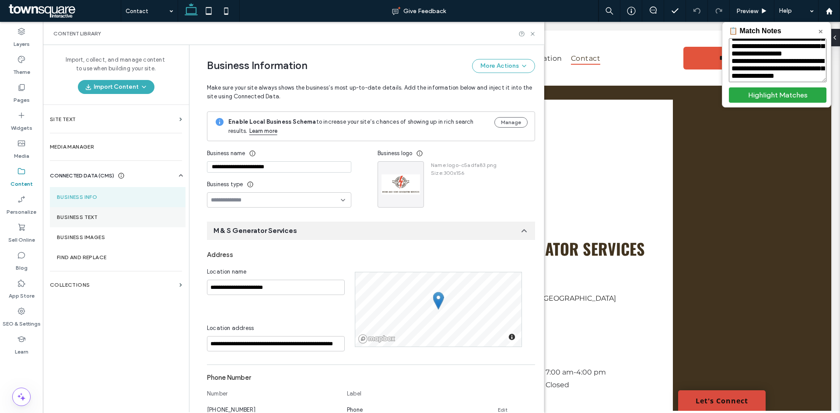
click at [106, 216] on label "Business Text" at bounding box center [118, 217] width 122 height 6
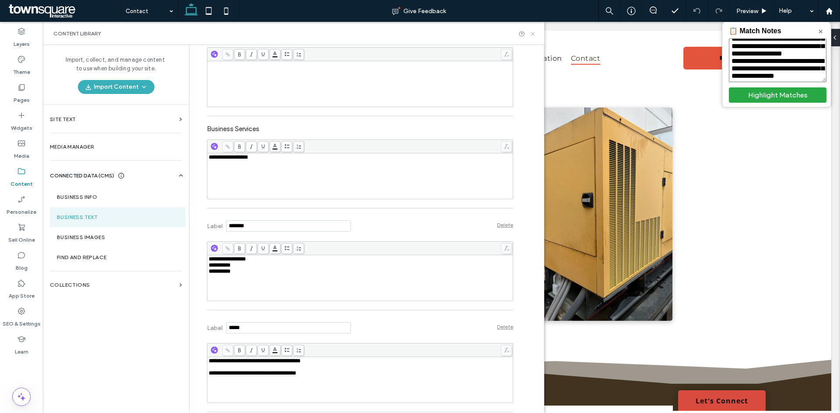
click at [533, 32] on icon at bounding box center [532, 34] width 7 height 7
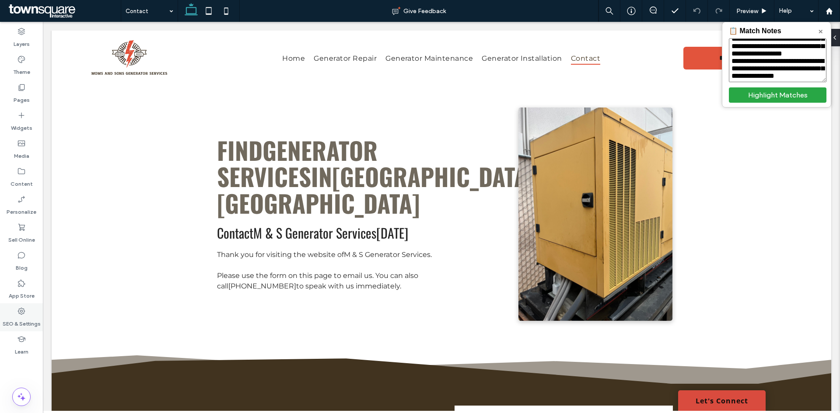
click at [26, 318] on label "SEO & Settings" at bounding box center [22, 322] width 38 height 12
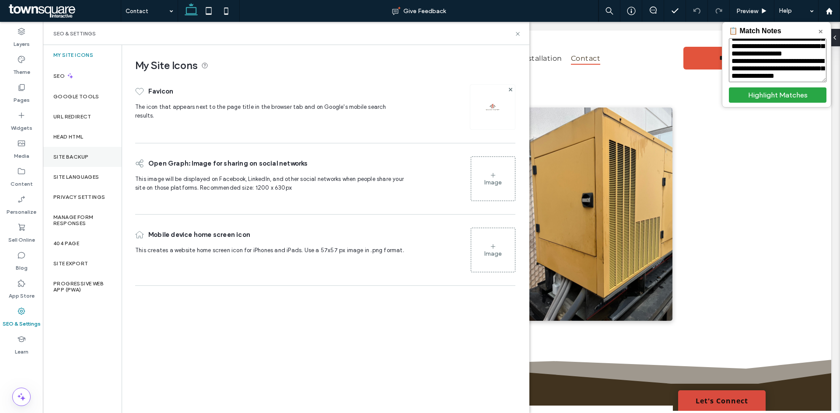
click at [69, 162] on div "Site Backup" at bounding box center [82, 157] width 79 height 20
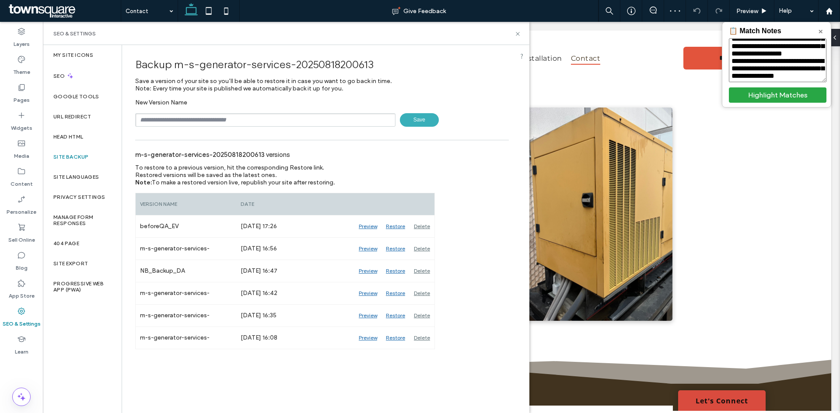
click at [224, 120] on input "text" at bounding box center [265, 120] width 260 height 14
type input "**********"
drag, startPoint x: 213, startPoint y: 119, endPoint x: 135, endPoint y: 118, distance: 77.9
click at [135, 118] on div "**********" at bounding box center [322, 197] width 400 height 304
click at [165, 121] on input "text" at bounding box center [265, 120] width 260 height 14
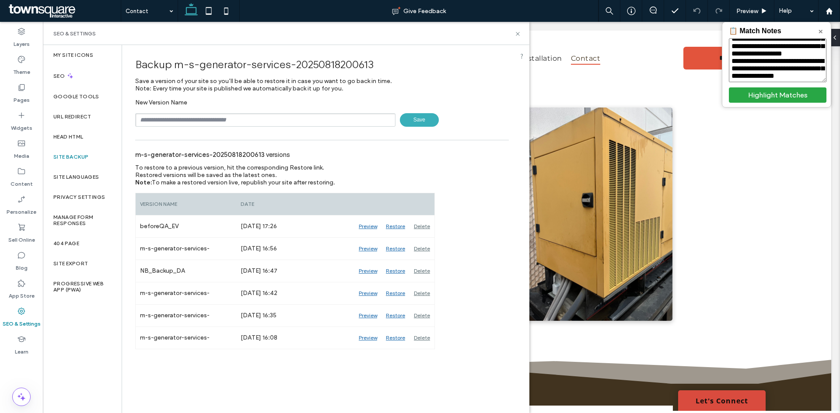
type input "**********"
click at [427, 122] on span "Save" at bounding box center [419, 120] width 39 height 14
click at [517, 35] on icon at bounding box center [517, 34] width 7 height 7
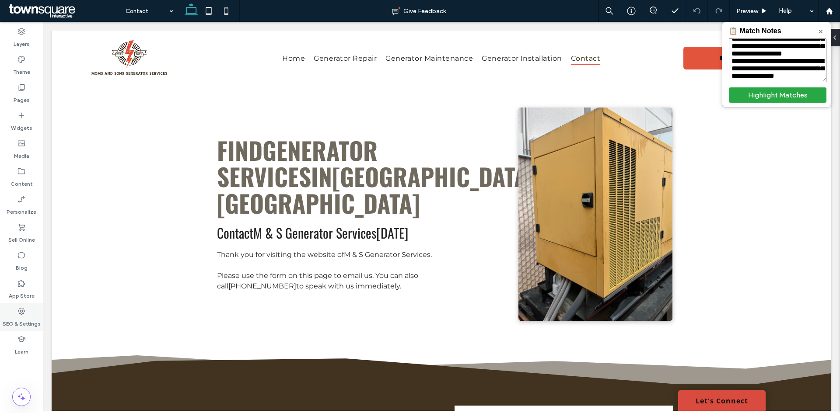
drag, startPoint x: 21, startPoint y: 316, endPoint x: 22, endPoint y: 322, distance: 5.4
click at [21, 316] on label "SEO & Settings" at bounding box center [22, 322] width 38 height 12
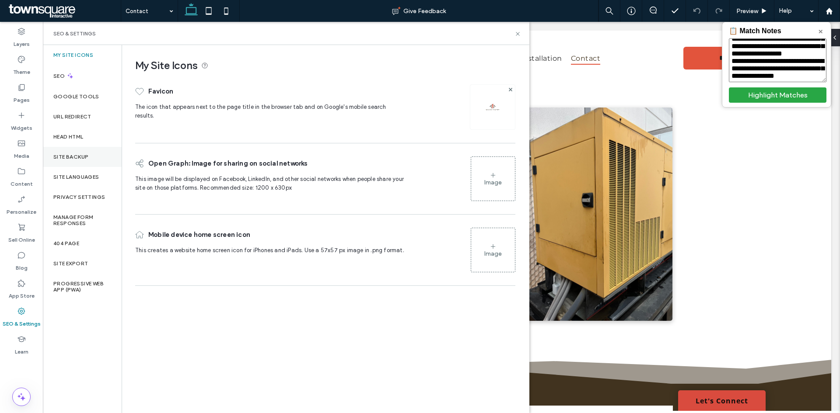
click at [81, 156] on label "Site Backup" at bounding box center [70, 157] width 35 height 6
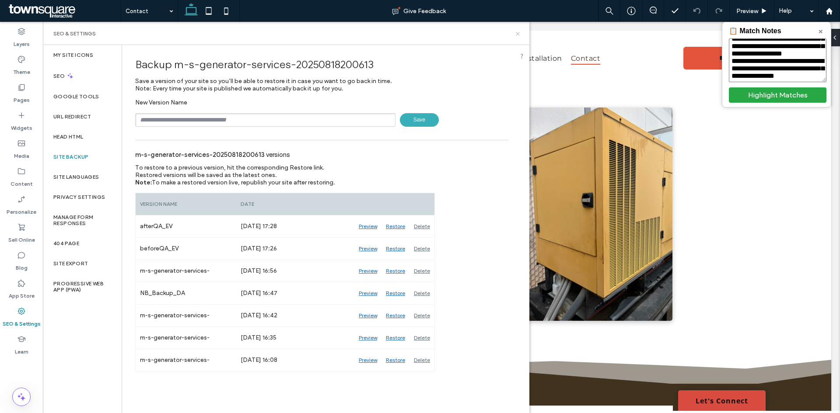
click at [518, 32] on icon at bounding box center [517, 34] width 7 height 7
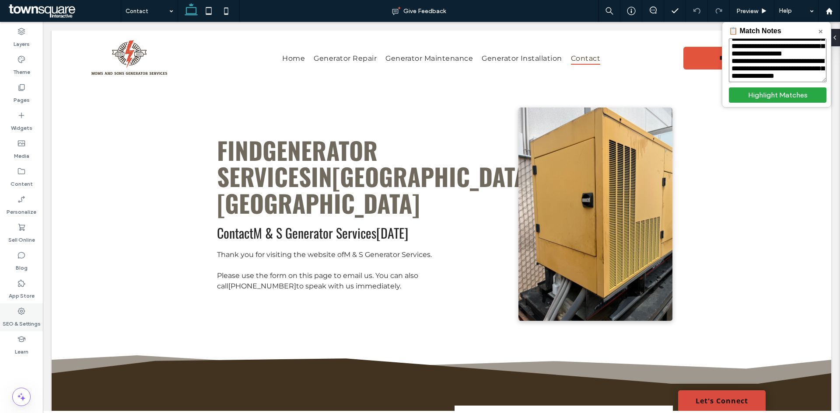
click at [16, 320] on label "SEO & Settings" at bounding box center [22, 322] width 38 height 12
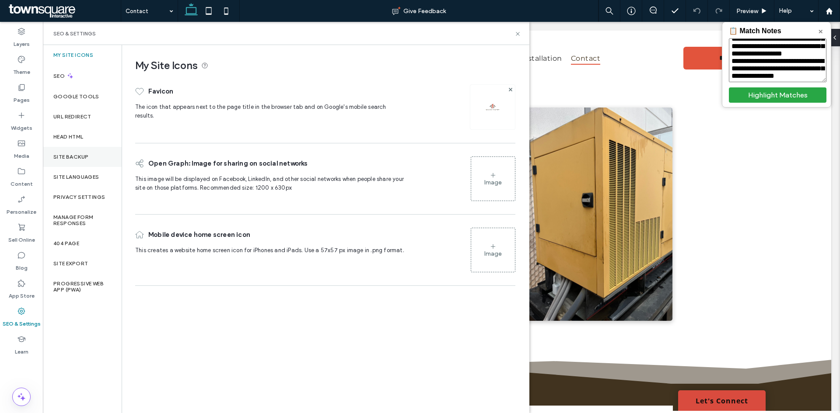
click at [91, 161] on div "Site Backup" at bounding box center [82, 157] width 79 height 20
